Goal: Find specific page/section: Find specific page/section

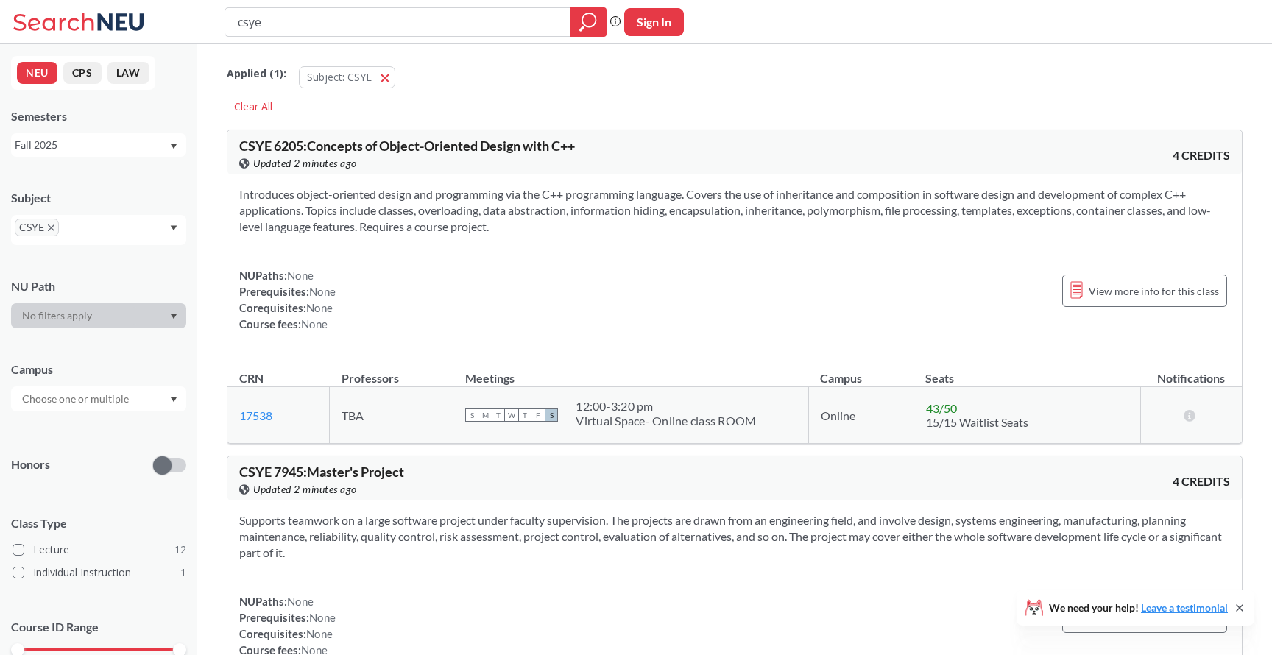
scroll to position [4865, 0]
click at [122, 398] on input "text" at bounding box center [77, 399] width 124 height 18
type input "oak"
click at [99, 440] on div "Oakland, CA ( 1 )" at bounding box center [98, 432] width 175 height 41
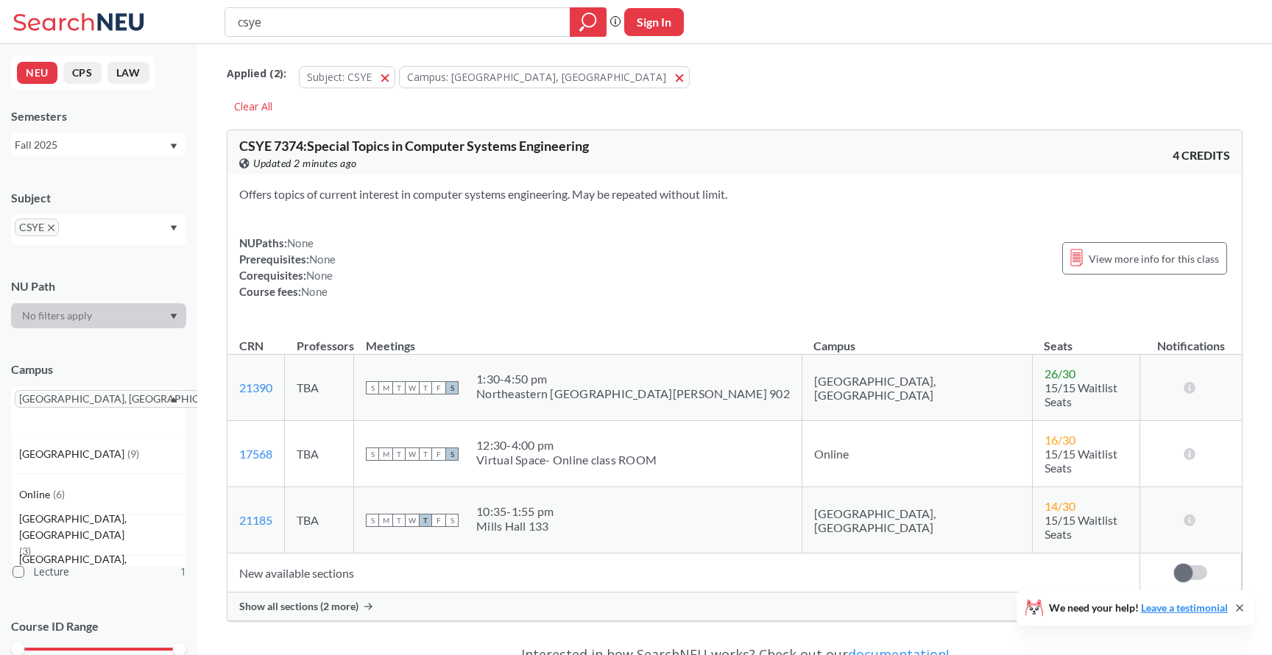
click at [58, 412] on input "text" at bounding box center [36, 421] width 43 height 18
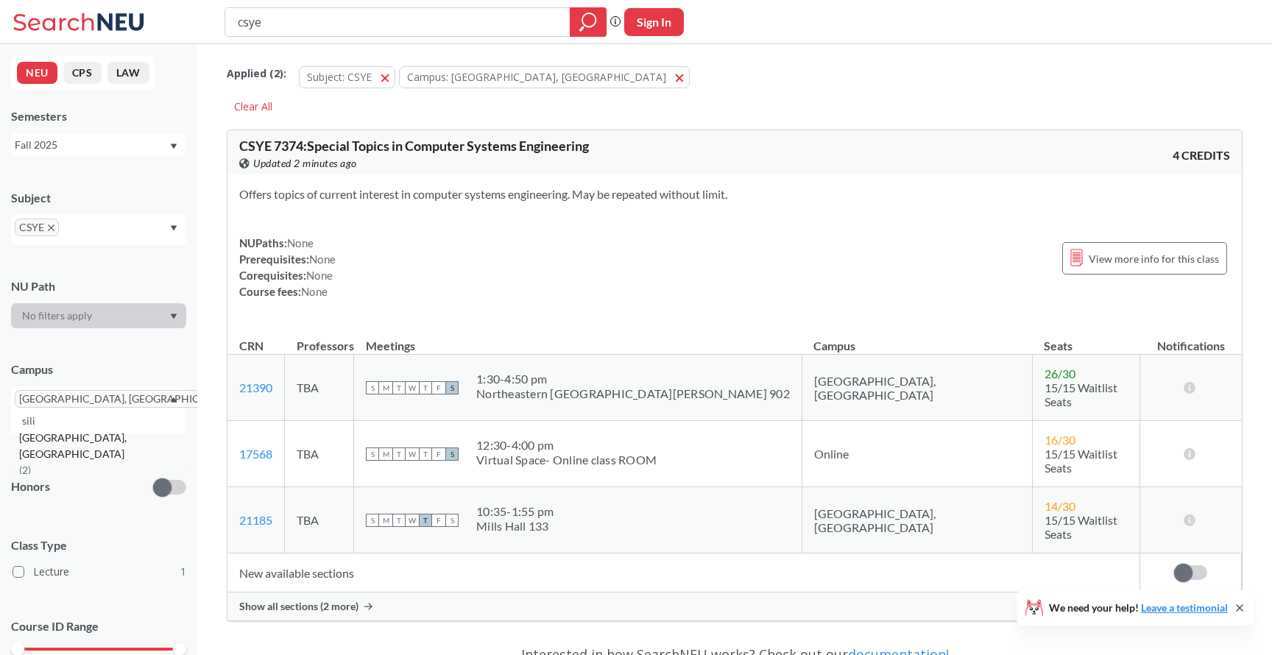
type input "sili"
click at [93, 433] on span "[GEOGRAPHIC_DATA], [GEOGRAPHIC_DATA]" at bounding box center [102, 446] width 166 height 32
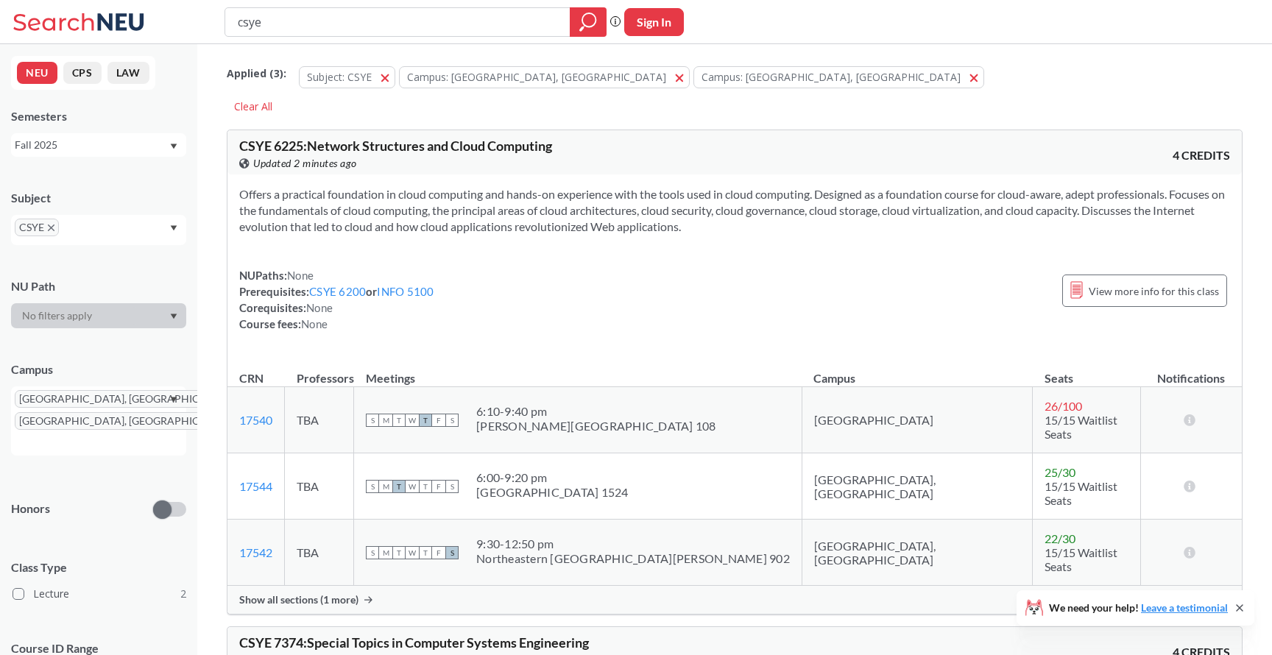
click at [336, 594] on span "Show all sections (1 more)" at bounding box center [298, 600] width 119 height 13
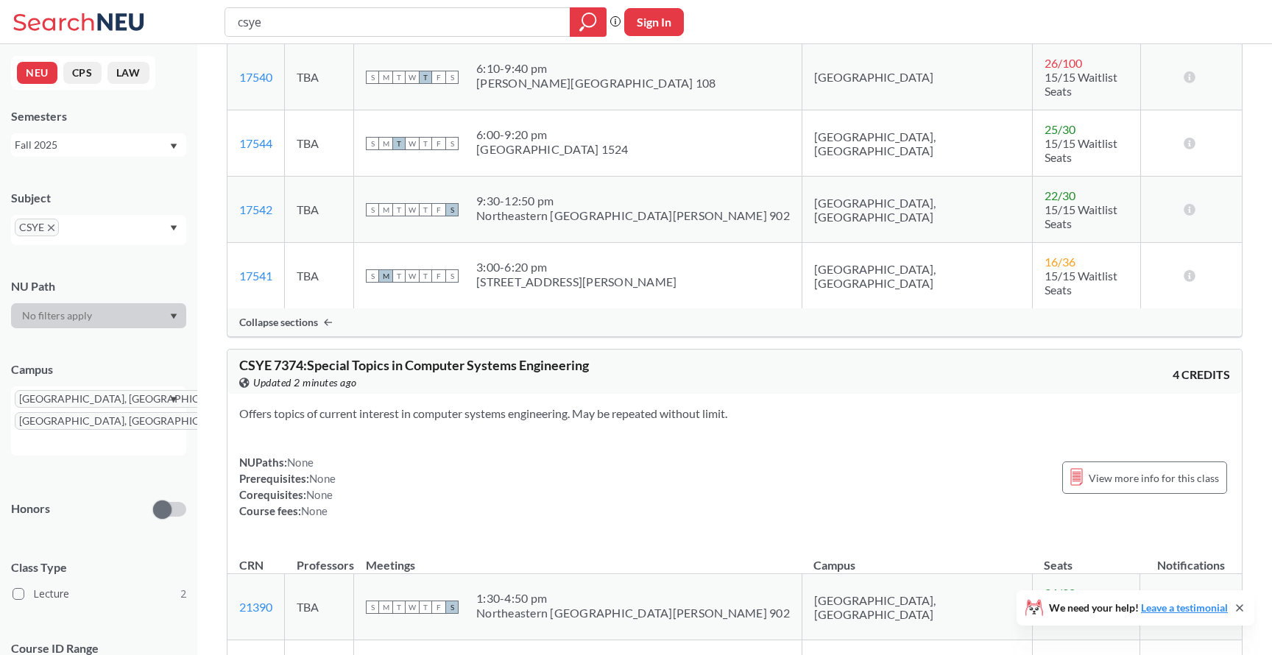
scroll to position [251, 0]
